Goal: Task Accomplishment & Management: Manage account settings

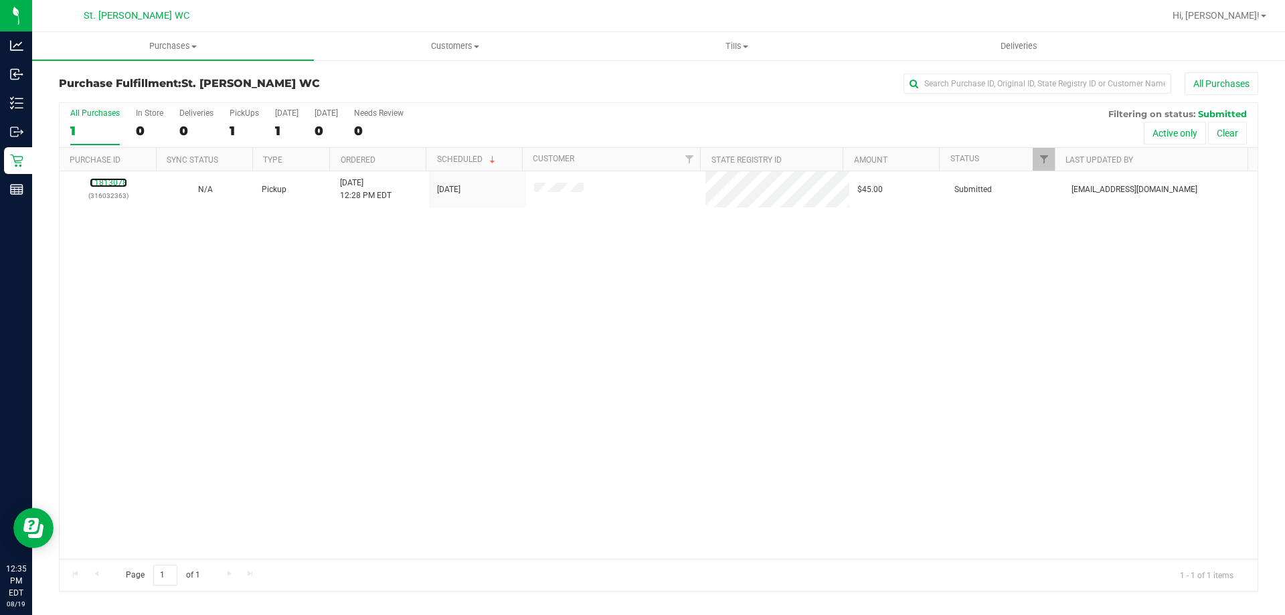
click at [113, 181] on link "11813078" at bounding box center [108, 182] width 37 height 9
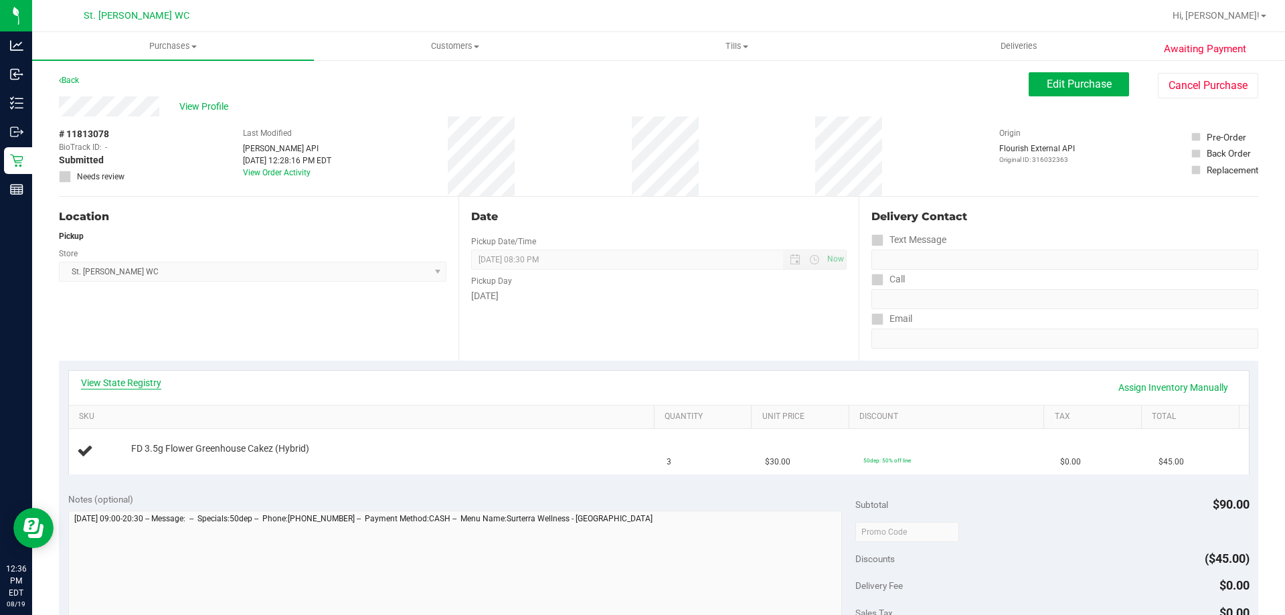
click at [142, 381] on link "View State Registry" at bounding box center [121, 382] width 80 height 13
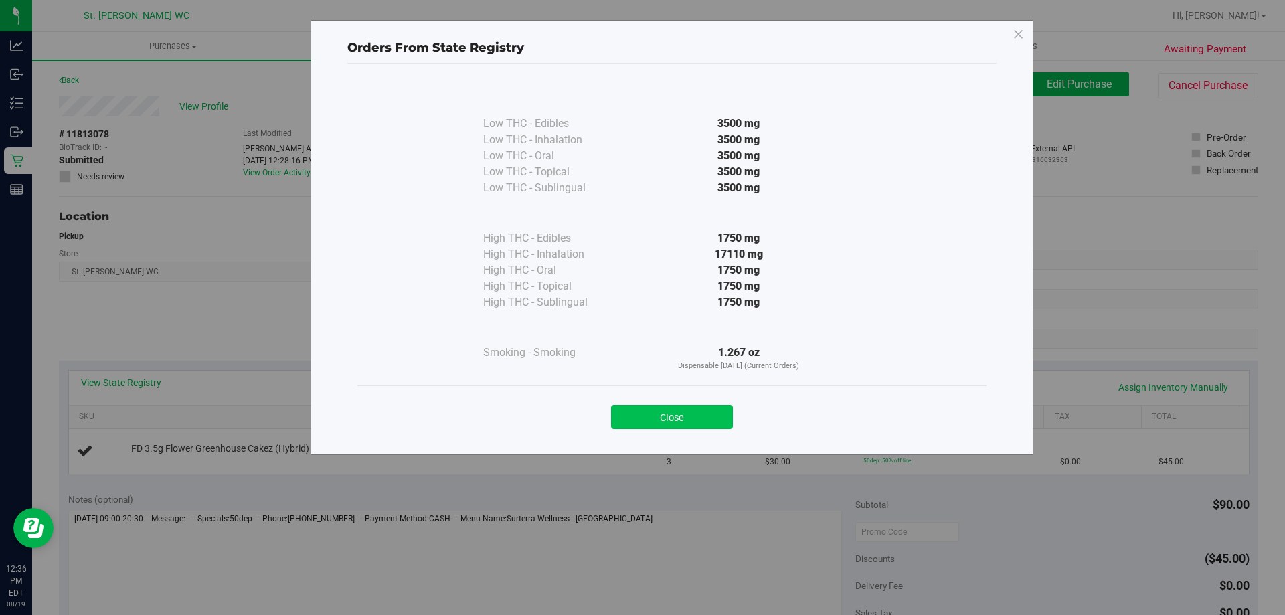
click at [650, 412] on button "Close" at bounding box center [672, 417] width 122 height 24
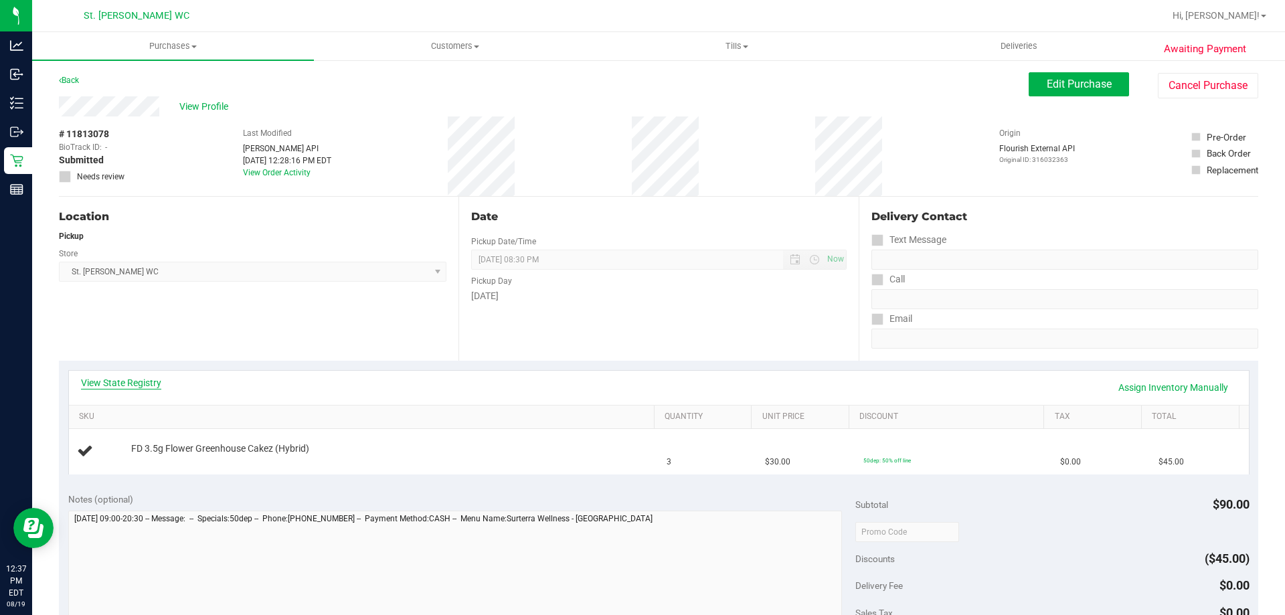
click at [143, 385] on link "View State Registry" at bounding box center [121, 382] width 80 height 13
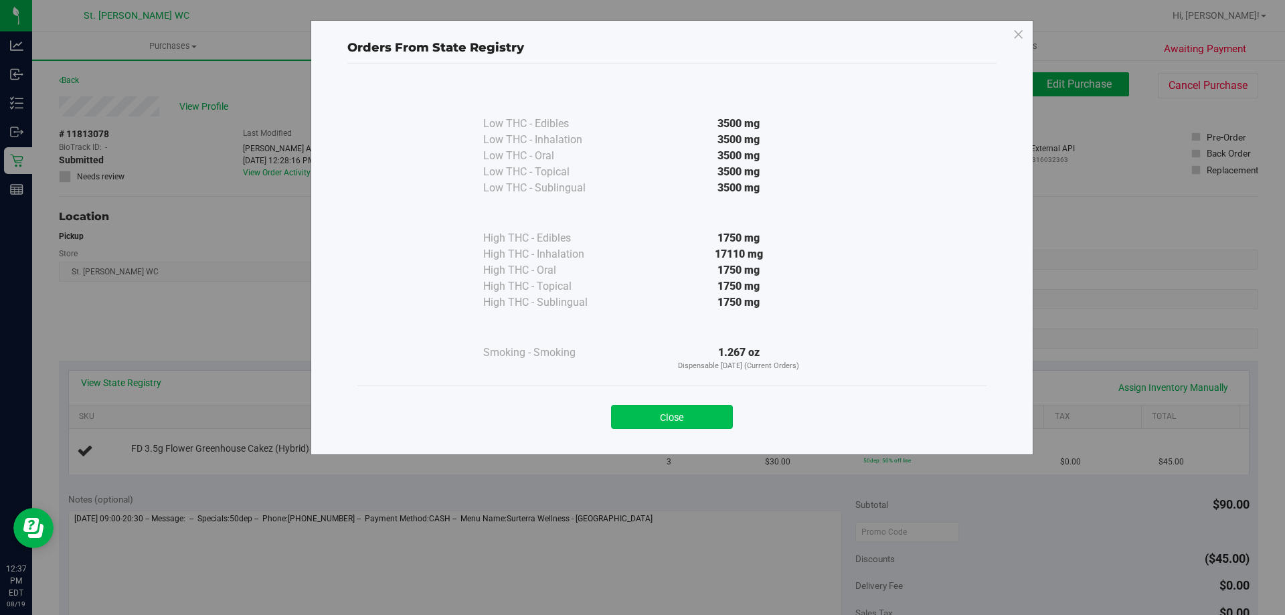
click at [619, 423] on button "Close" at bounding box center [672, 417] width 122 height 24
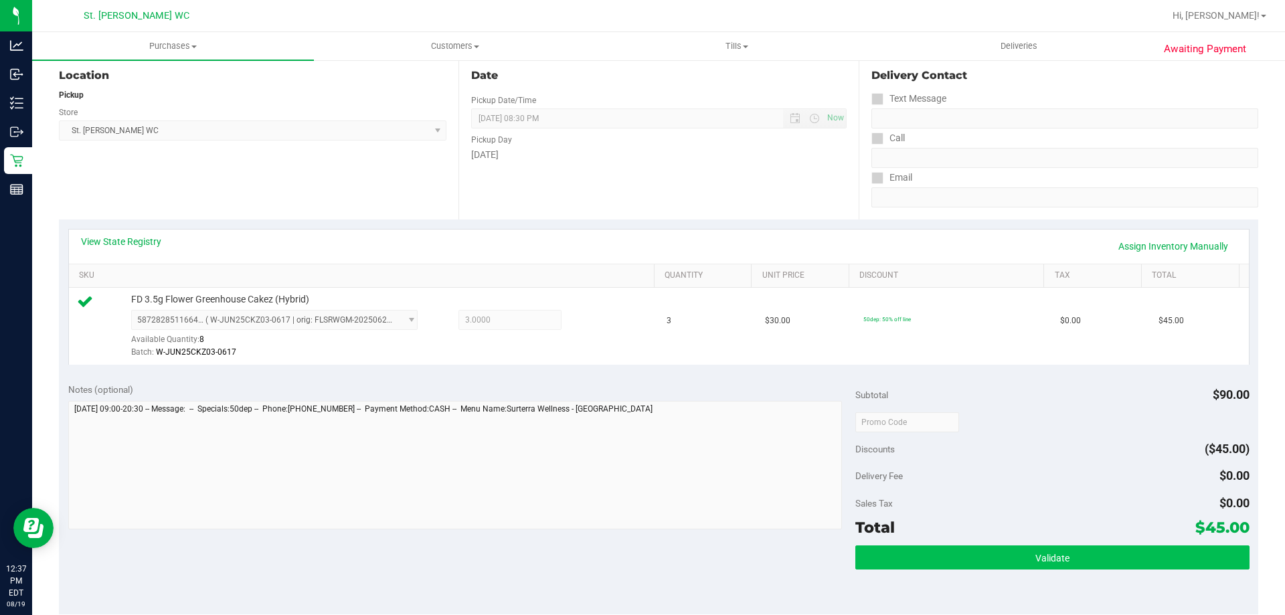
scroll to position [268, 0]
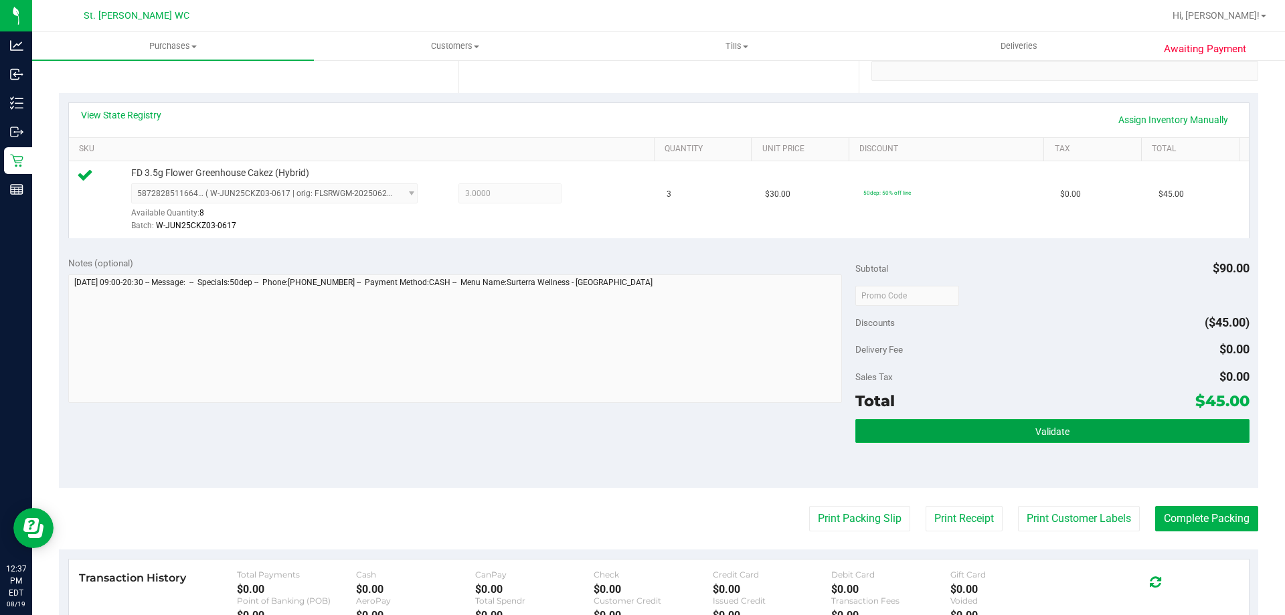
click at [1039, 419] on button "Validate" at bounding box center [1052, 431] width 394 height 24
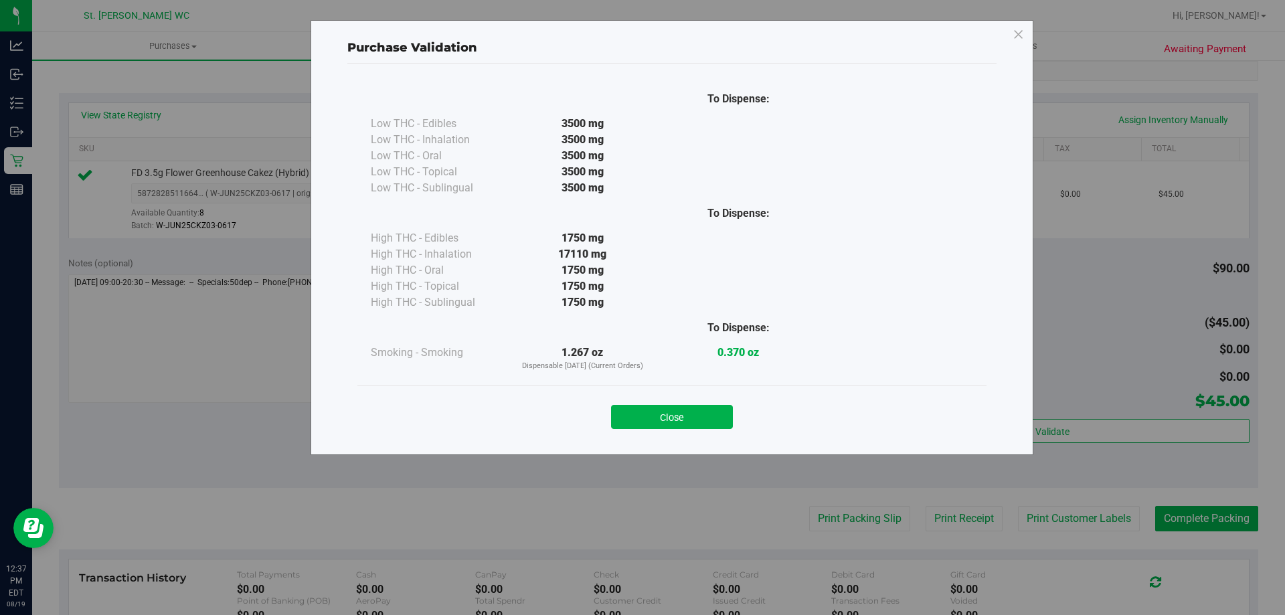
click at [703, 404] on div "Close" at bounding box center [671, 412] width 609 height 33
click at [703, 412] on button "Close" at bounding box center [672, 417] width 122 height 24
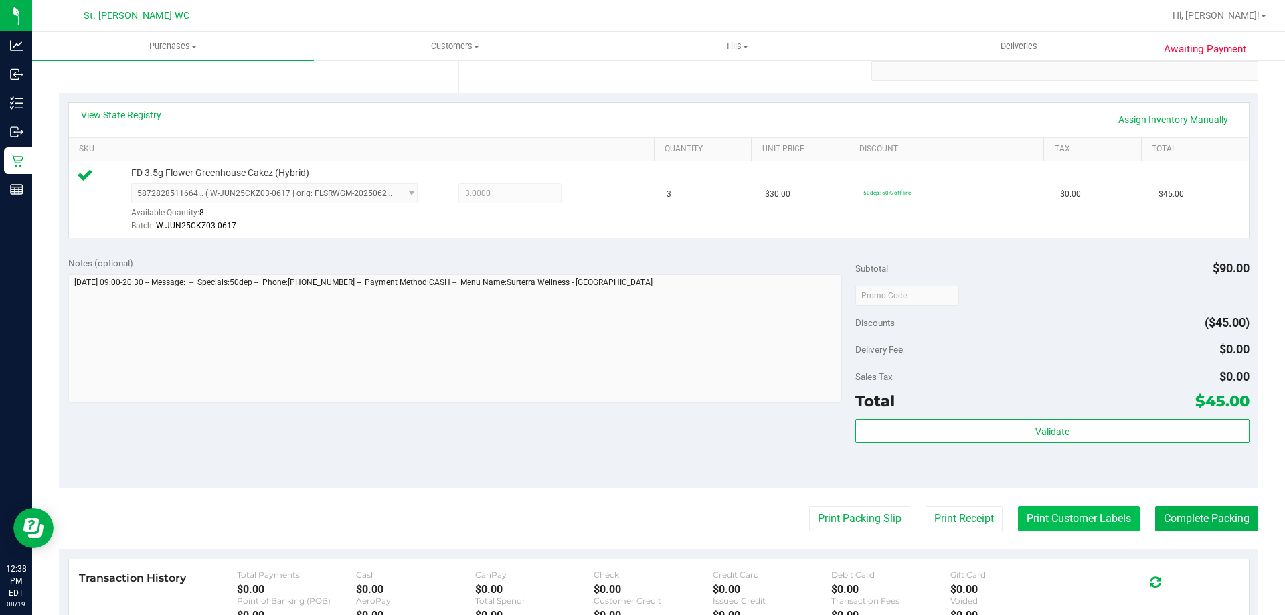
click at [1018, 521] on button "Print Customer Labels" at bounding box center [1079, 518] width 122 height 25
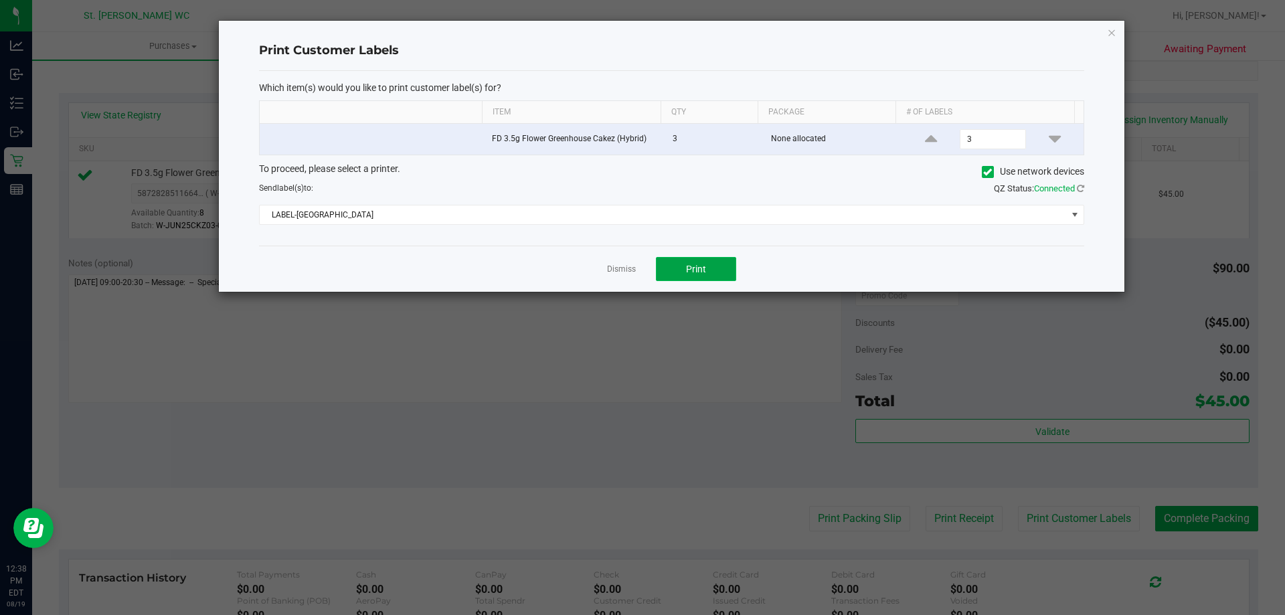
click at [701, 264] on span "Print" at bounding box center [696, 269] width 20 height 11
click at [620, 264] on link "Dismiss" at bounding box center [621, 269] width 29 height 11
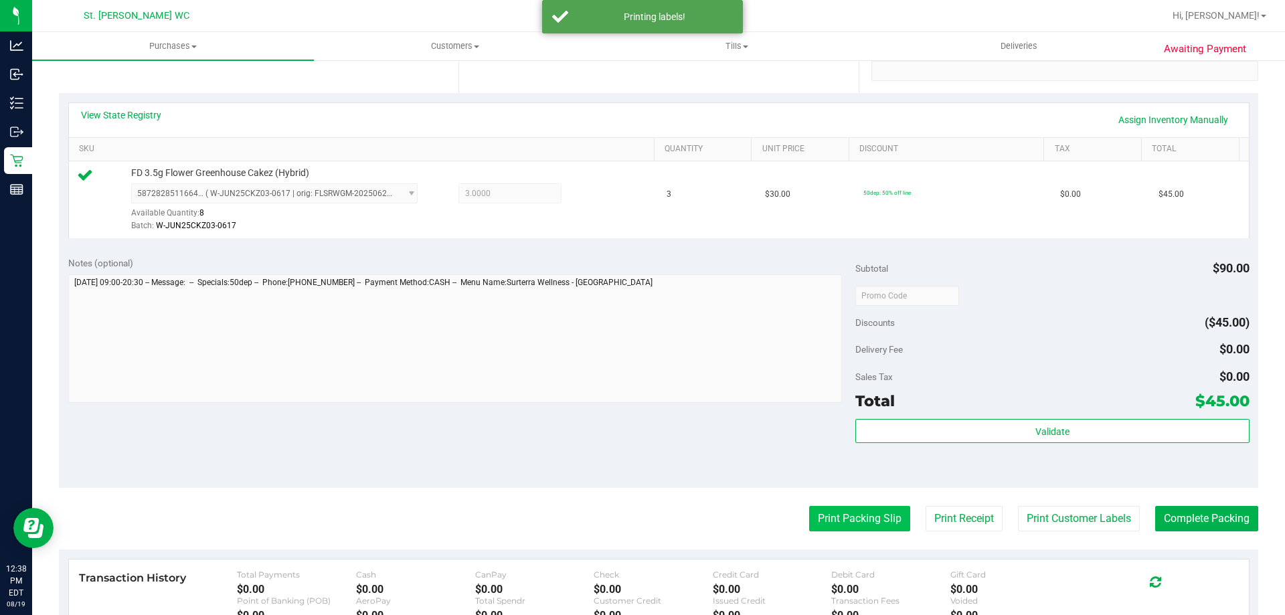
click at [809, 512] on button "Print Packing Slip" at bounding box center [859, 518] width 101 height 25
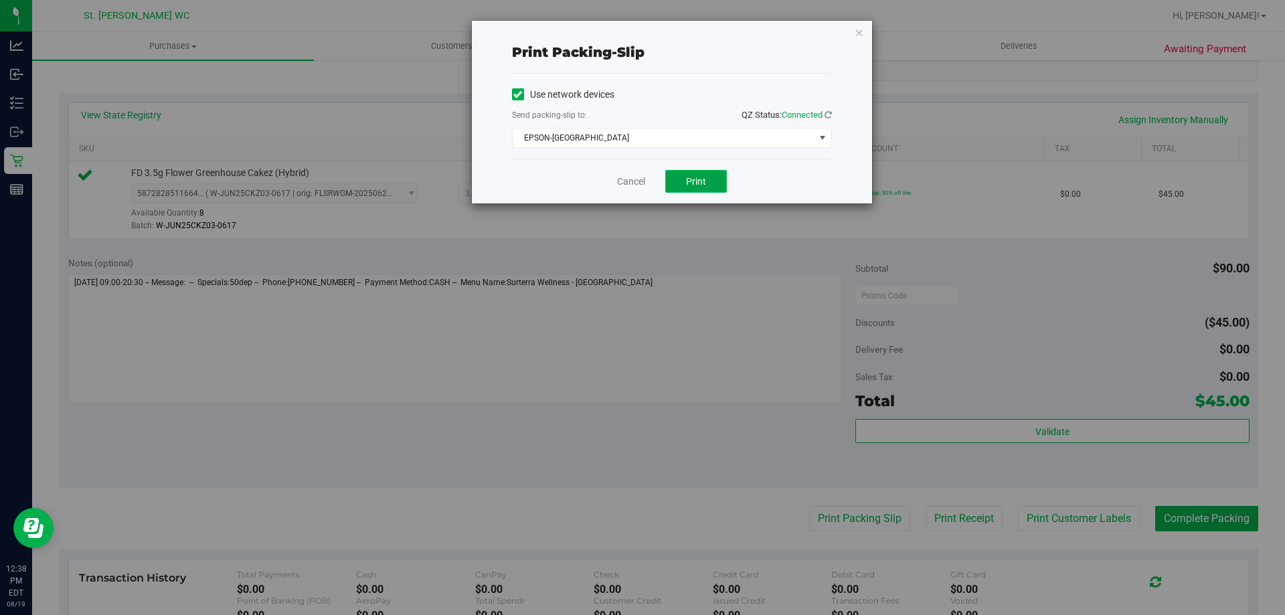
click at [693, 179] on span "Print" at bounding box center [696, 181] width 20 height 11
click at [630, 181] on link "Cancel" at bounding box center [631, 182] width 28 height 14
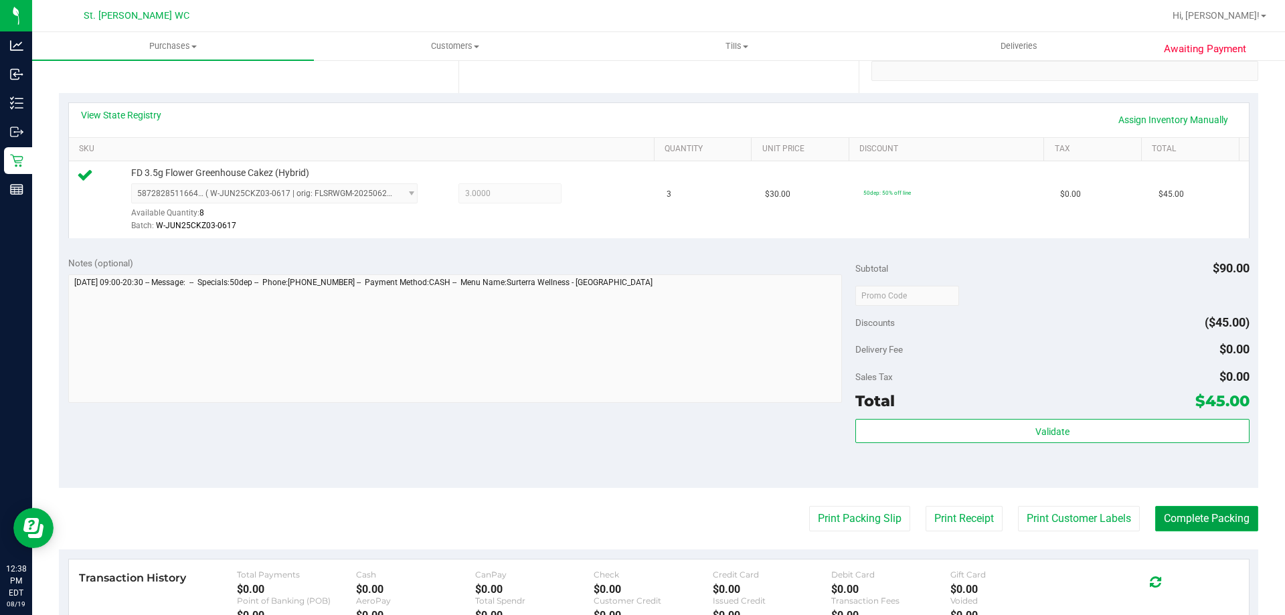
click at [1188, 522] on button "Complete Packing" at bounding box center [1206, 518] width 103 height 25
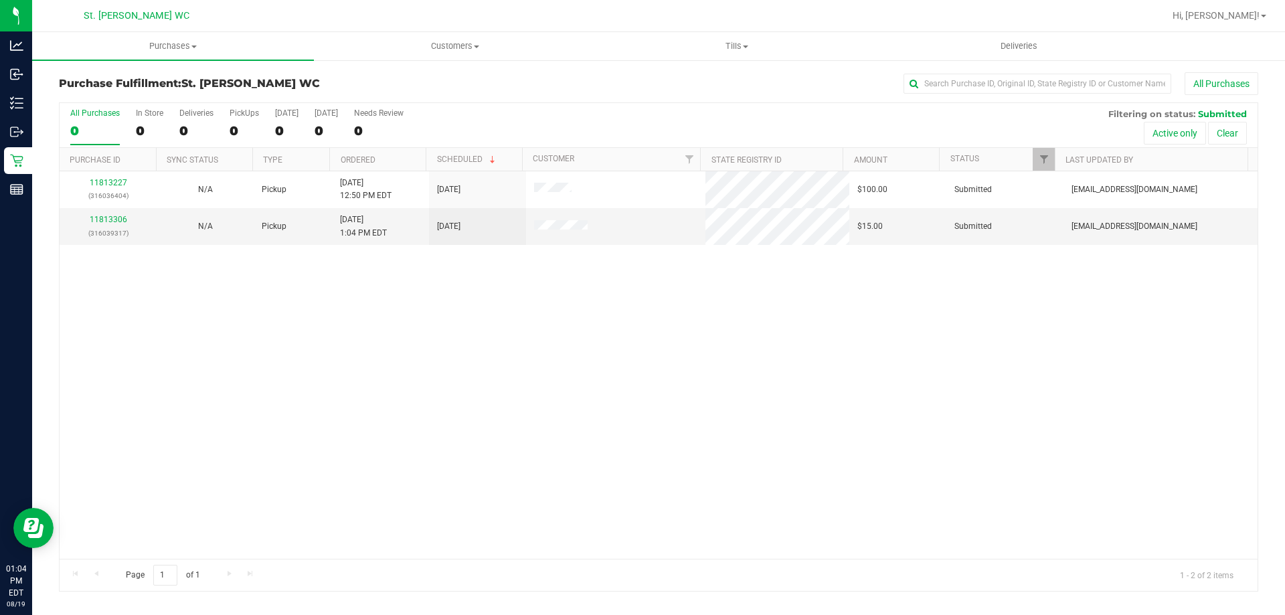
click at [647, 347] on div "11813227 (316036404) N/A Pickup [DATE] 12:50 PM EDT 8/19/2025 $100.00 Submitted…" at bounding box center [659, 365] width 1198 height 388
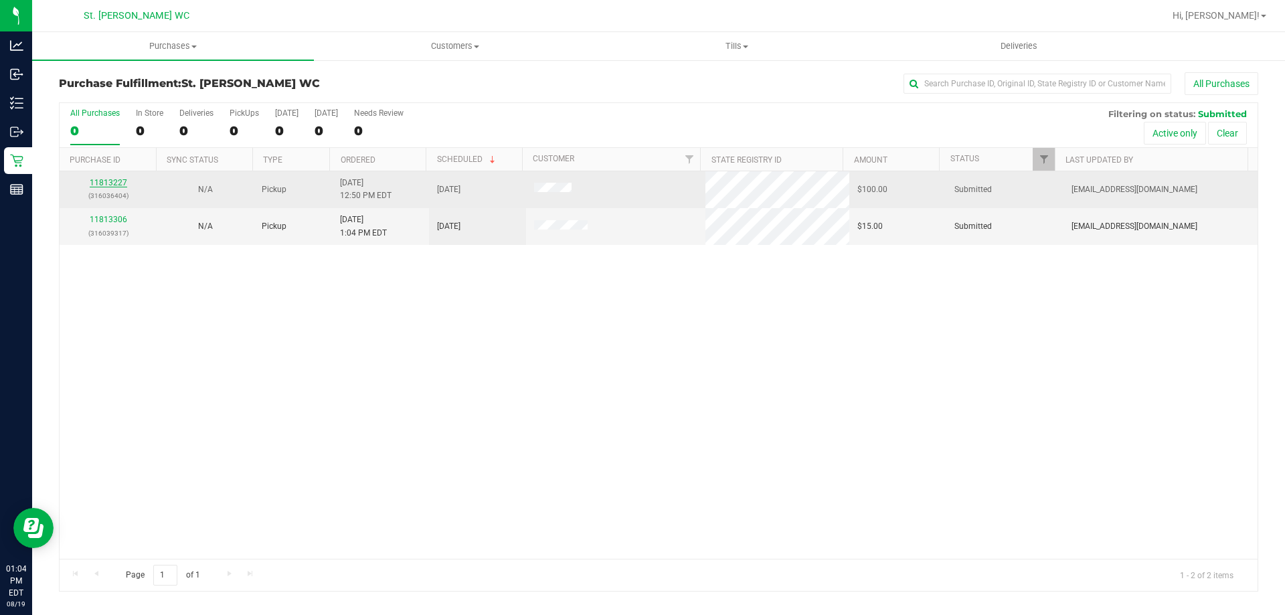
click at [114, 182] on link "11813227" at bounding box center [108, 182] width 37 height 9
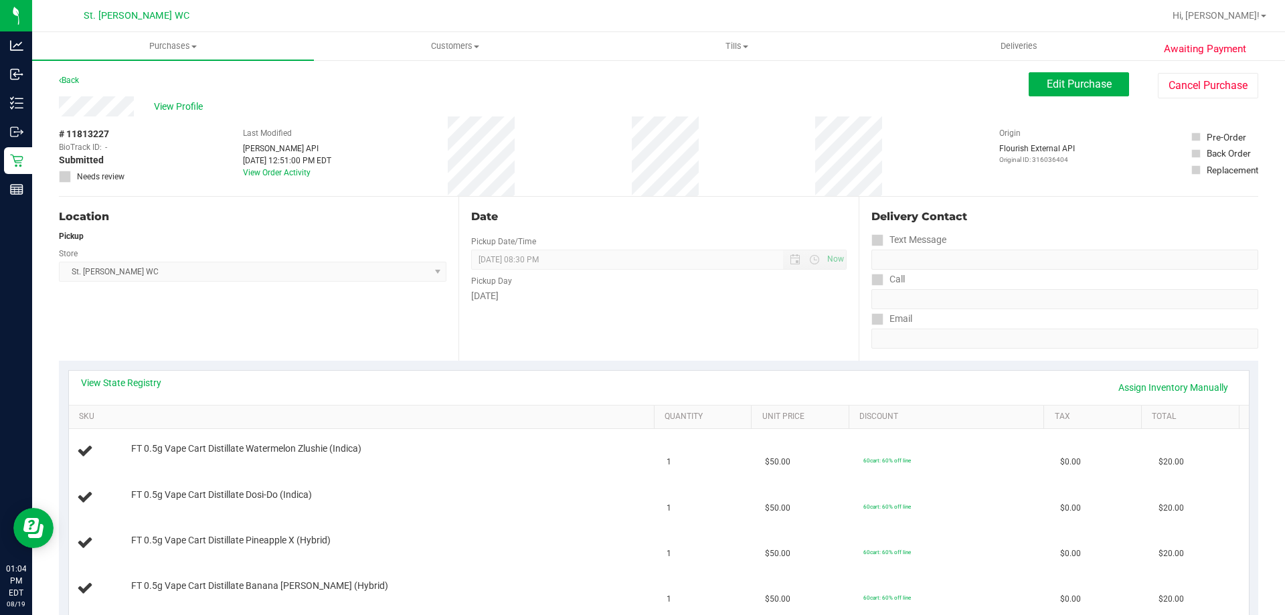
click at [313, 365] on div "View State Registry Assign Inventory Manually SKU Quantity Unit Price Discount …" at bounding box center [658, 513] width 1199 height 305
click at [64, 81] on link "Back" at bounding box center [69, 80] width 20 height 9
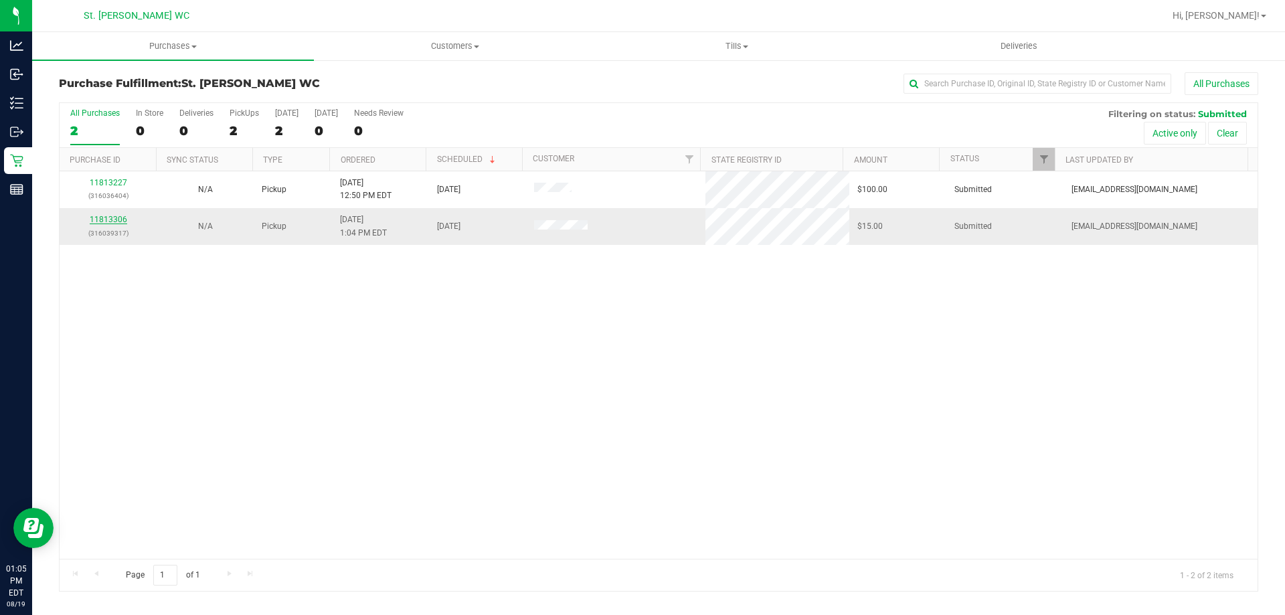
click at [110, 224] on link "11813306" at bounding box center [108, 219] width 37 height 9
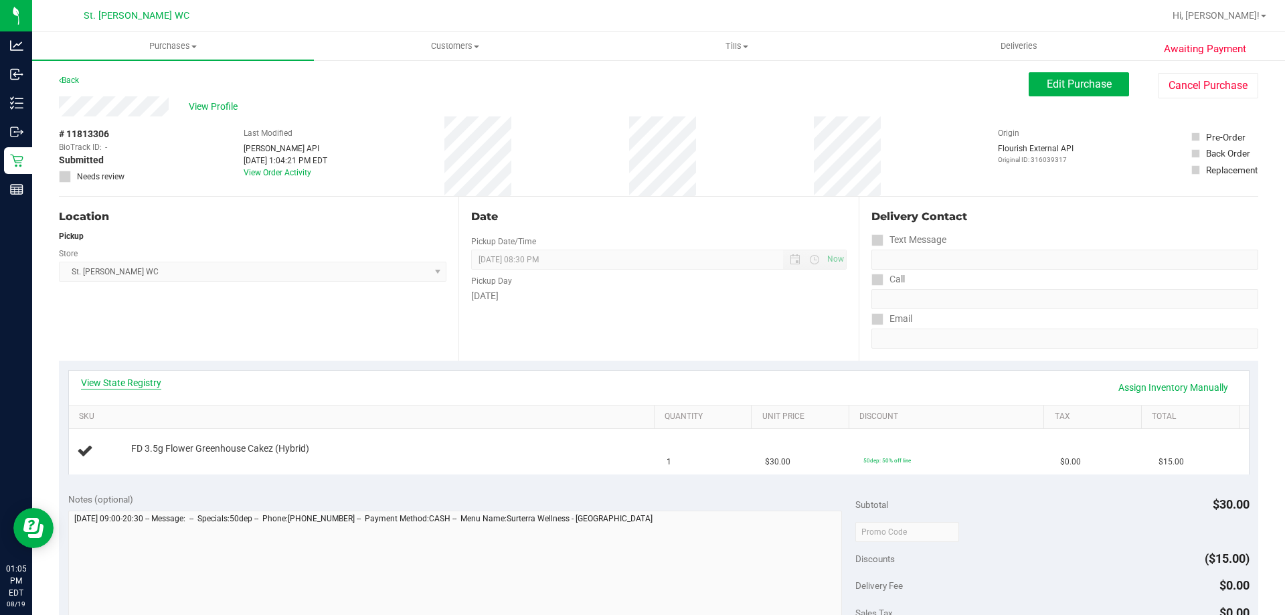
click at [133, 377] on link "View State Registry" at bounding box center [121, 382] width 80 height 13
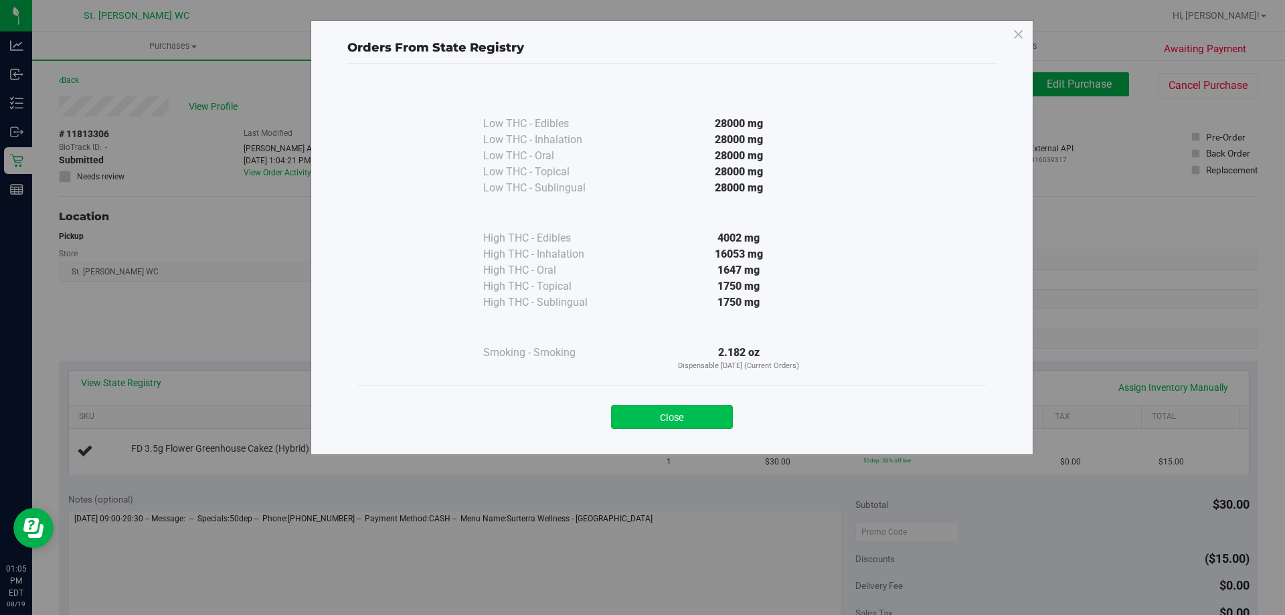
click at [652, 422] on button "Close" at bounding box center [672, 417] width 122 height 24
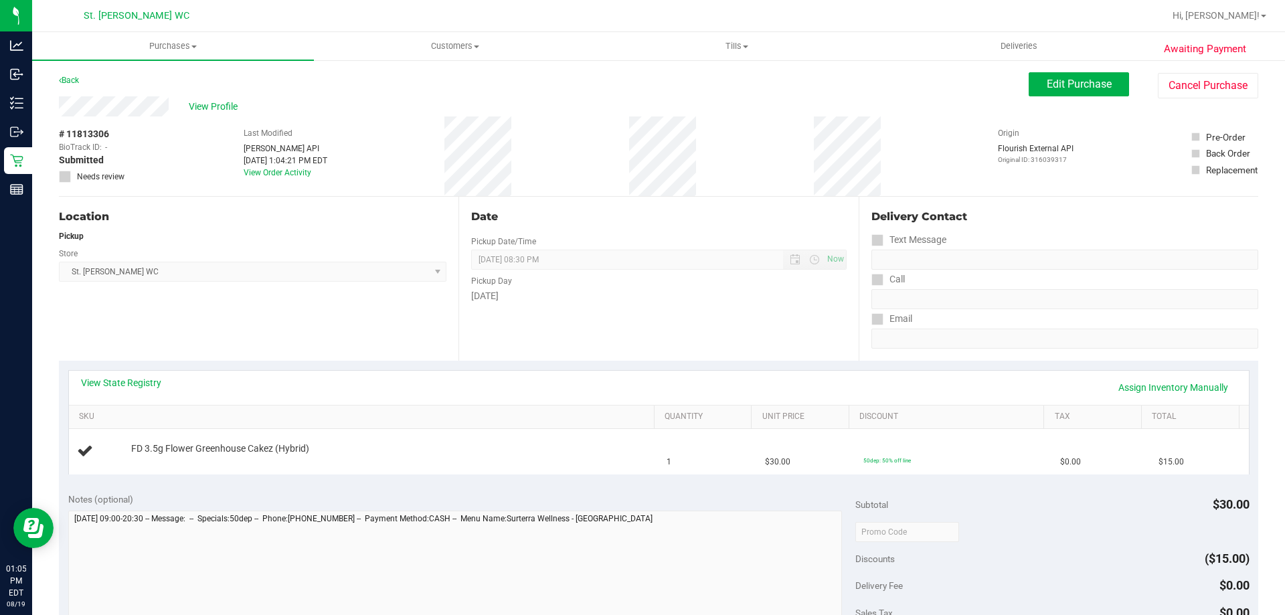
click at [354, 324] on div "Location Pickup Store [GEOGRAPHIC_DATA][PERSON_NAME] WC Select Store [PERSON_NA…" at bounding box center [259, 279] width 400 height 164
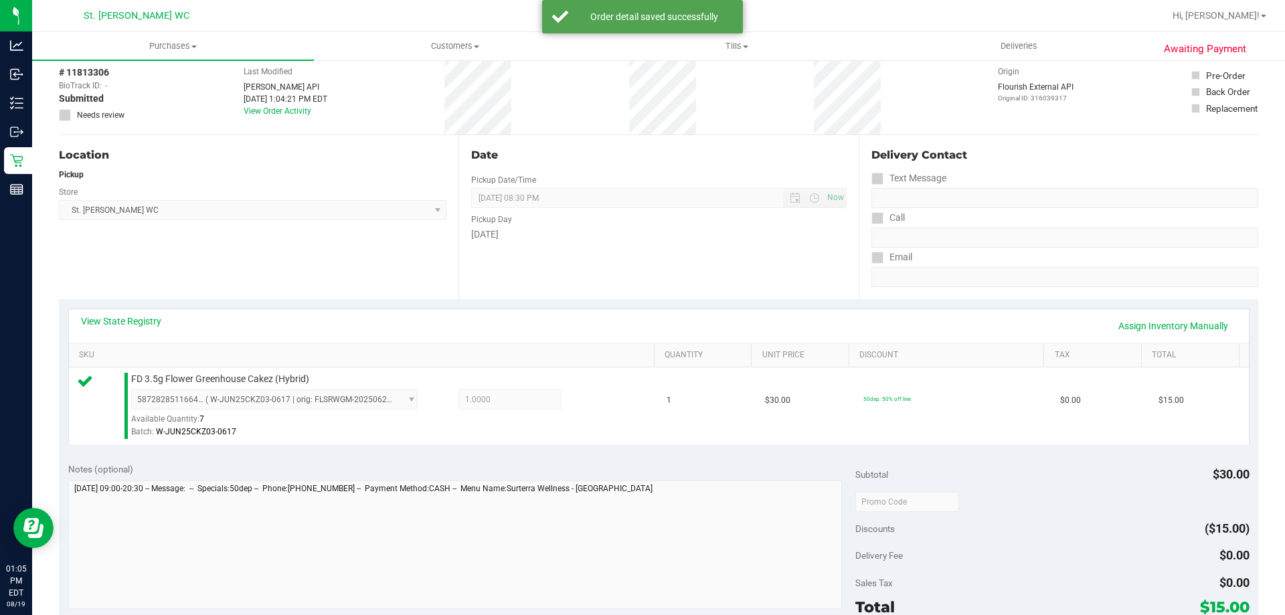
scroll to position [134, 0]
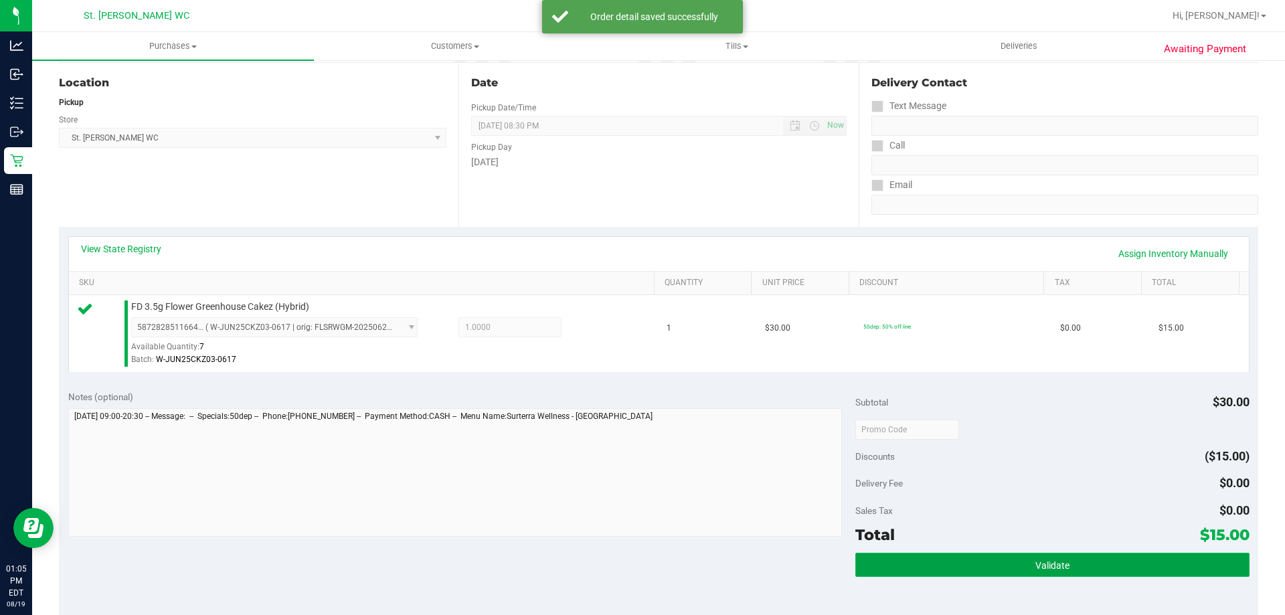
click at [1045, 556] on button "Validate" at bounding box center [1052, 565] width 394 height 24
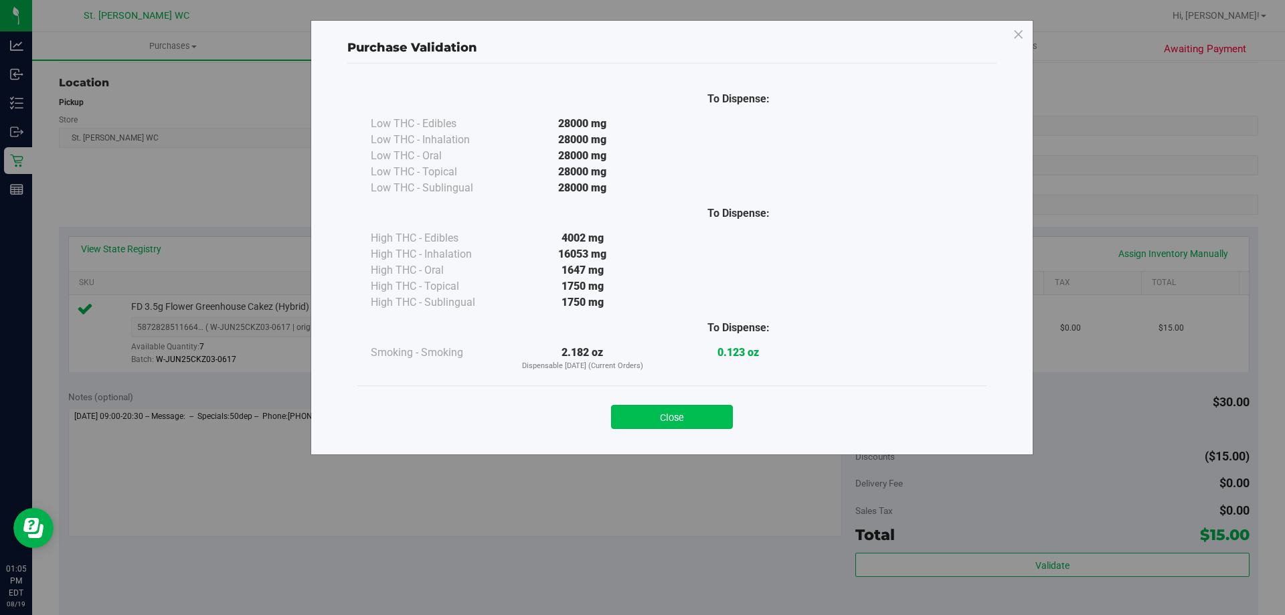
click at [693, 411] on button "Close" at bounding box center [672, 417] width 122 height 24
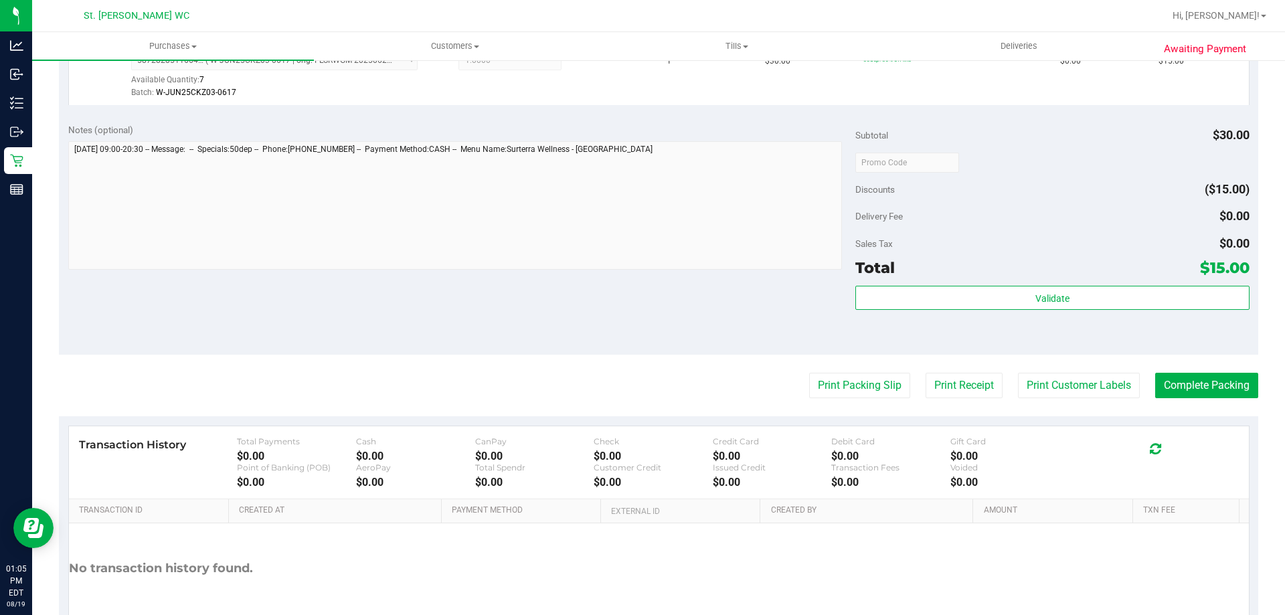
scroll to position [402, 0]
click at [1077, 385] on button "Print Customer Labels" at bounding box center [1079, 384] width 122 height 25
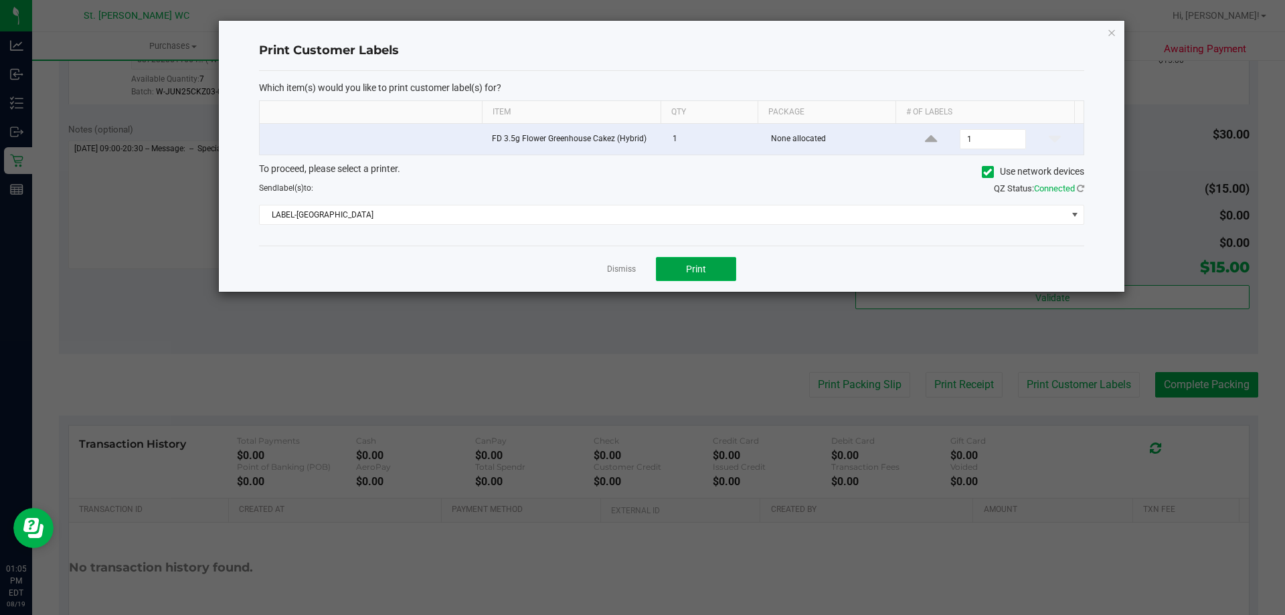
click at [671, 266] on button "Print" at bounding box center [696, 269] width 80 height 24
click at [628, 274] on link "Dismiss" at bounding box center [621, 269] width 29 height 11
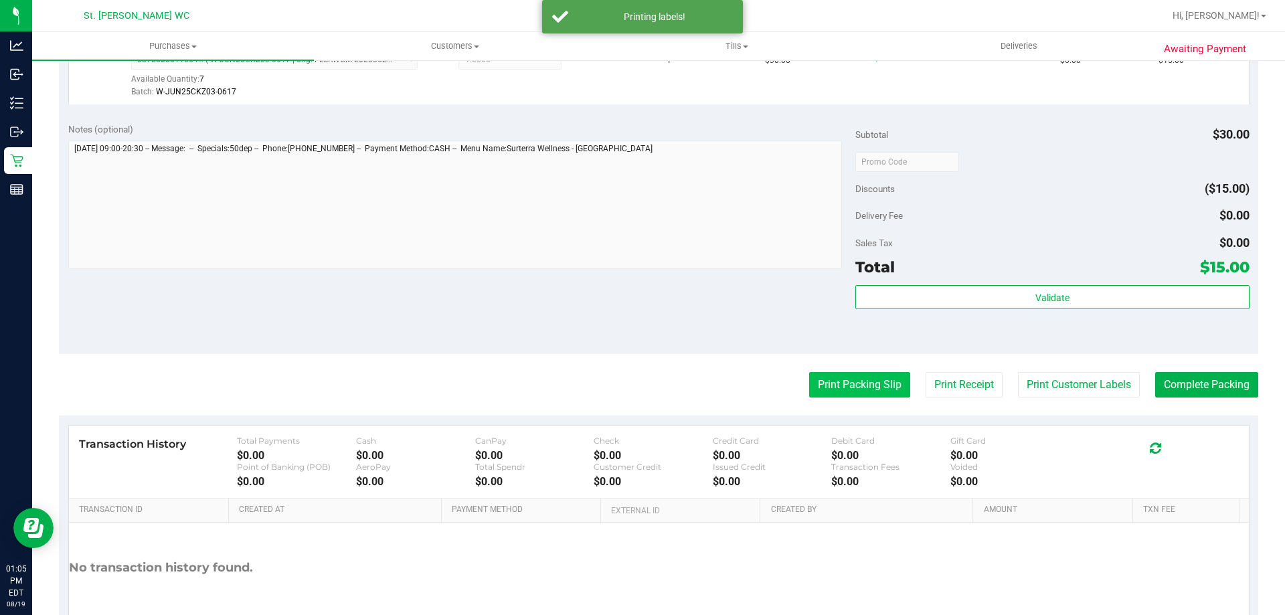
click at [847, 390] on button "Print Packing Slip" at bounding box center [859, 384] width 101 height 25
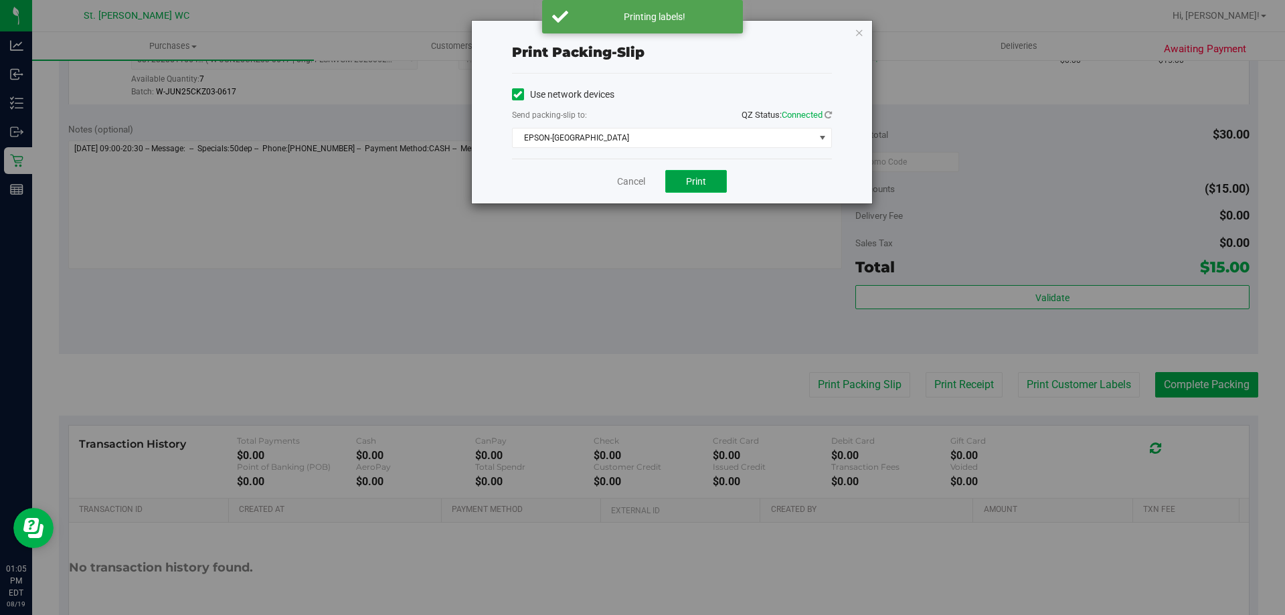
click at [686, 176] on span "Print" at bounding box center [696, 181] width 20 height 11
click at [618, 181] on link "Cancel" at bounding box center [631, 182] width 28 height 14
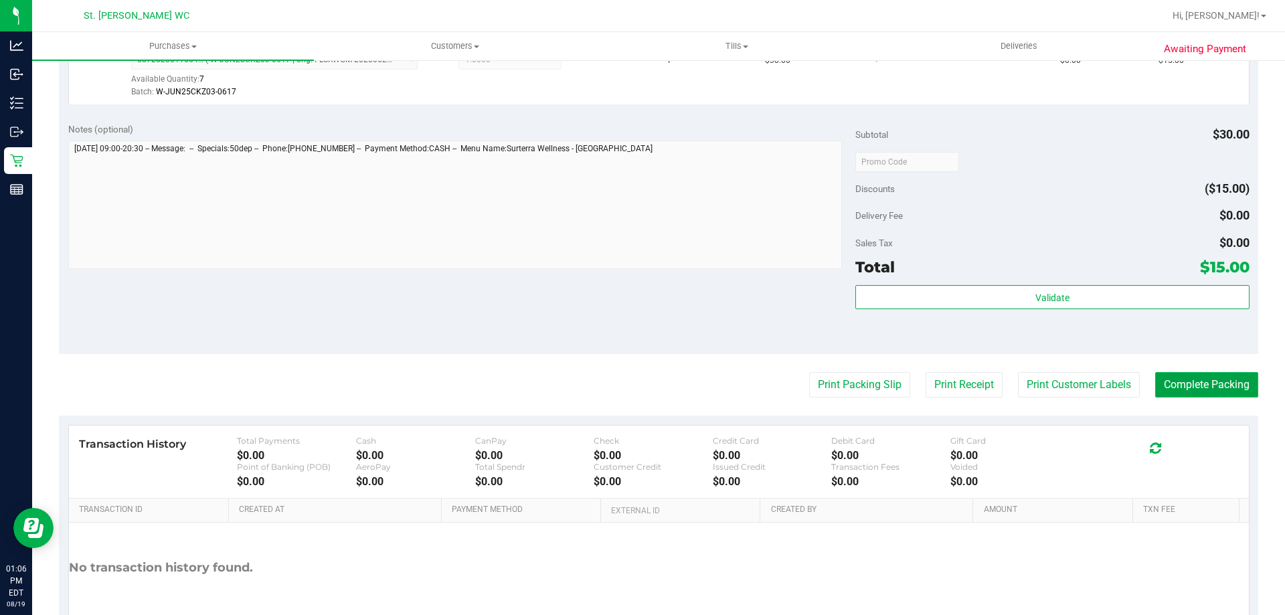
click at [1219, 389] on button "Complete Packing" at bounding box center [1206, 384] width 103 height 25
